Goal: Information Seeking & Learning: Learn about a topic

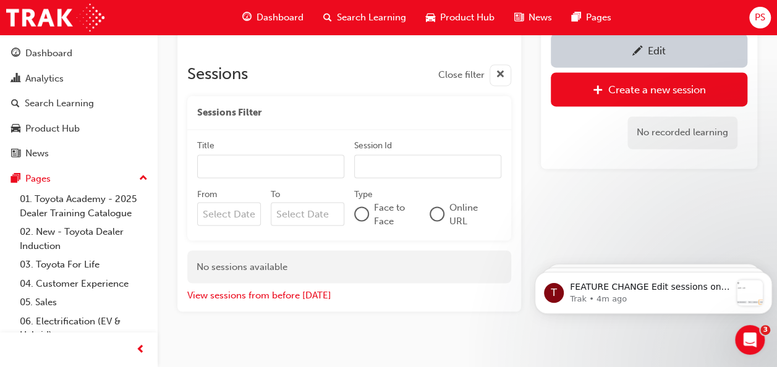
scroll to position [989, 0]
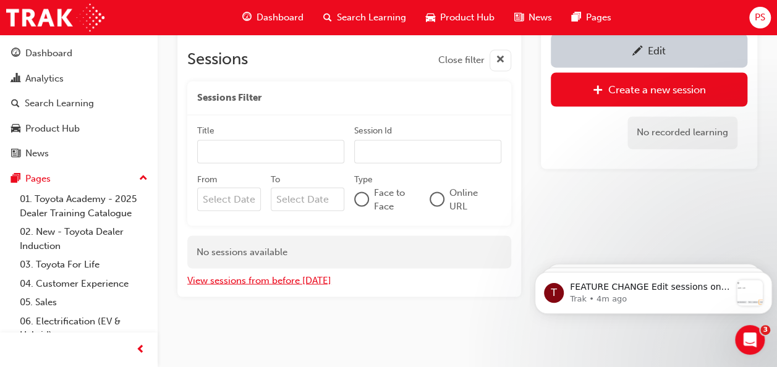
click at [289, 278] on button "View sessions from before [DATE]" at bounding box center [259, 280] width 144 height 14
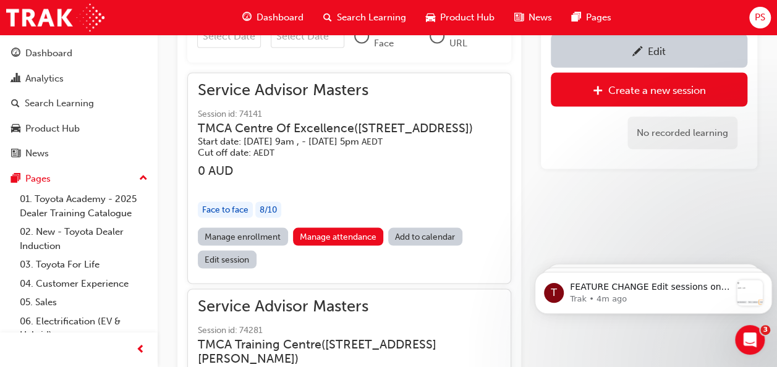
scroll to position [1162, 0]
